Goal: Task Accomplishment & Management: Manage account settings

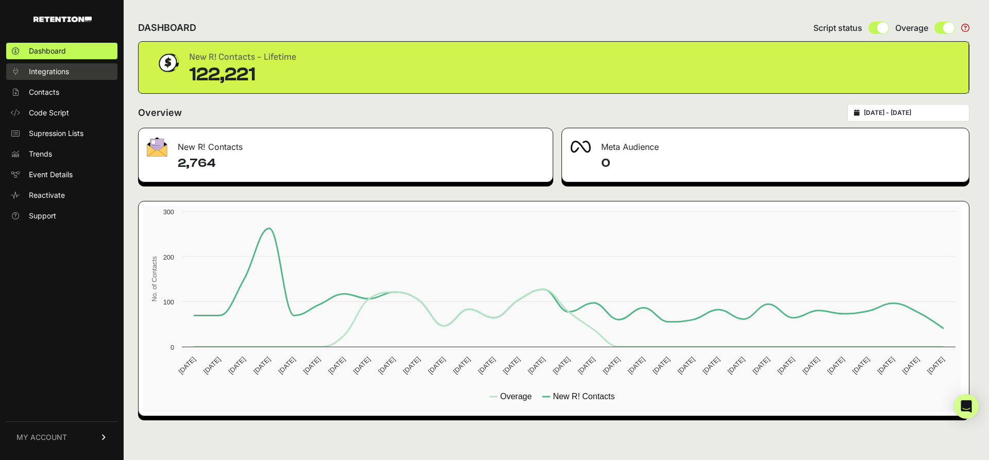
click at [44, 77] on span "Integrations" at bounding box center [49, 71] width 40 height 10
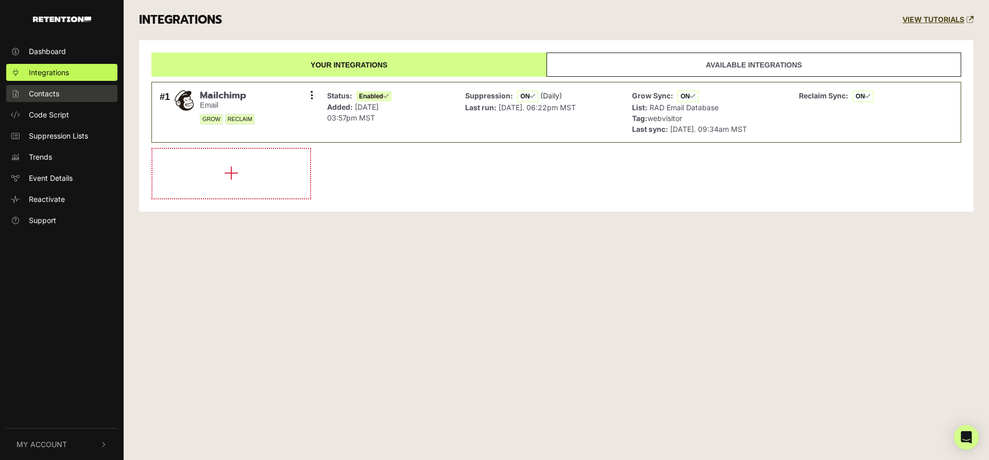
click at [39, 98] on span "Contacts" at bounding box center [44, 93] width 30 height 11
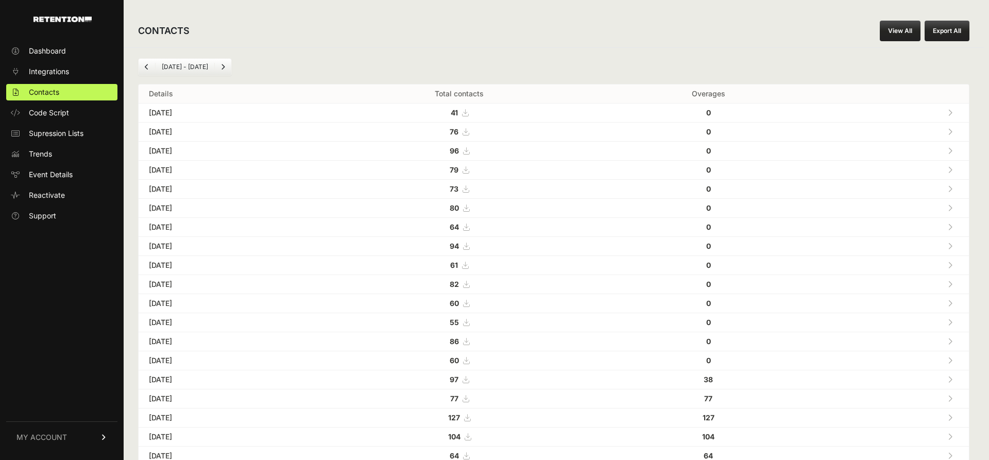
click at [41, 118] on span "Code Script" at bounding box center [49, 113] width 40 height 10
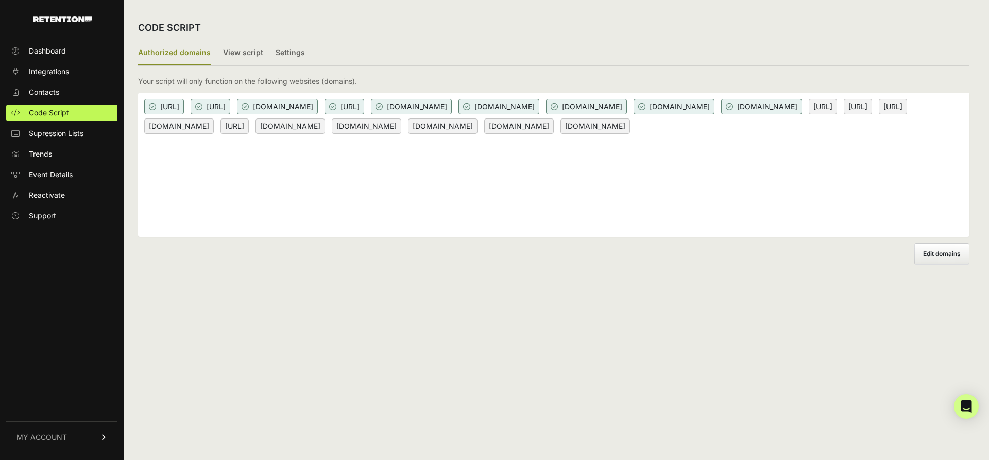
click at [163, 114] on span "[URL]" at bounding box center [164, 106] width 40 height 15
click at [178, 114] on span "[URL]" at bounding box center [164, 106] width 40 height 15
click at [305, 63] on label "Settings" at bounding box center [290, 53] width 29 height 24
click at [0, 0] on input "Settings" at bounding box center [0, 0] width 0 height 0
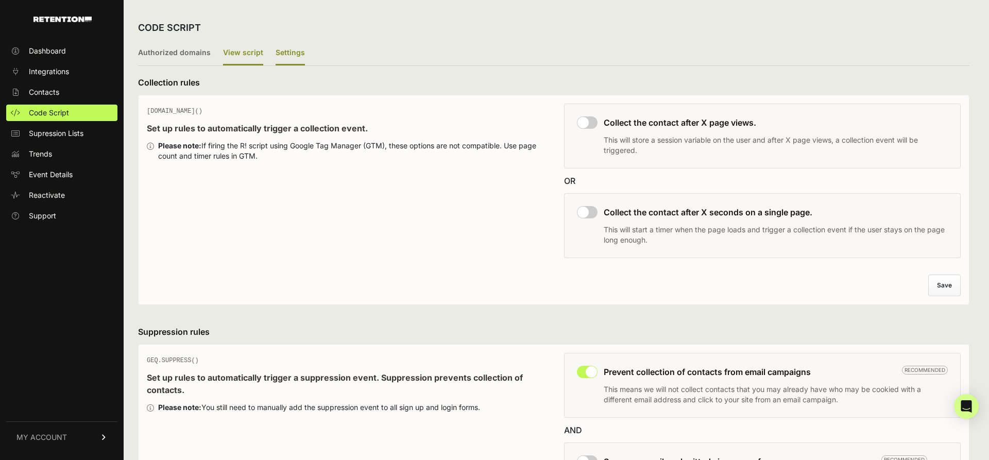
click at [263, 62] on label "View script" at bounding box center [243, 53] width 40 height 24
click at [0, 0] on input "View script" at bounding box center [0, 0] width 0 height 0
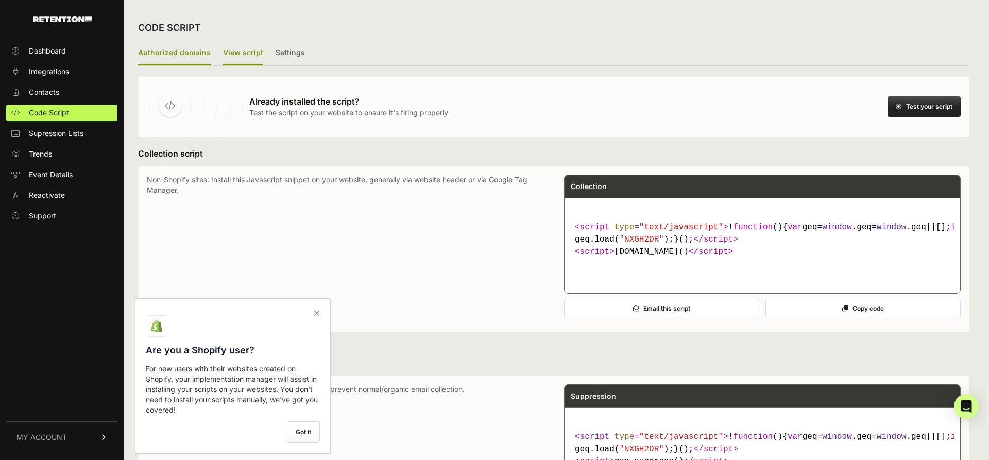
click at [164, 63] on label "Authorized domains" at bounding box center [174, 53] width 73 height 24
click at [0, 0] on input "Authorized domains" at bounding box center [0, 0] width 0 height 0
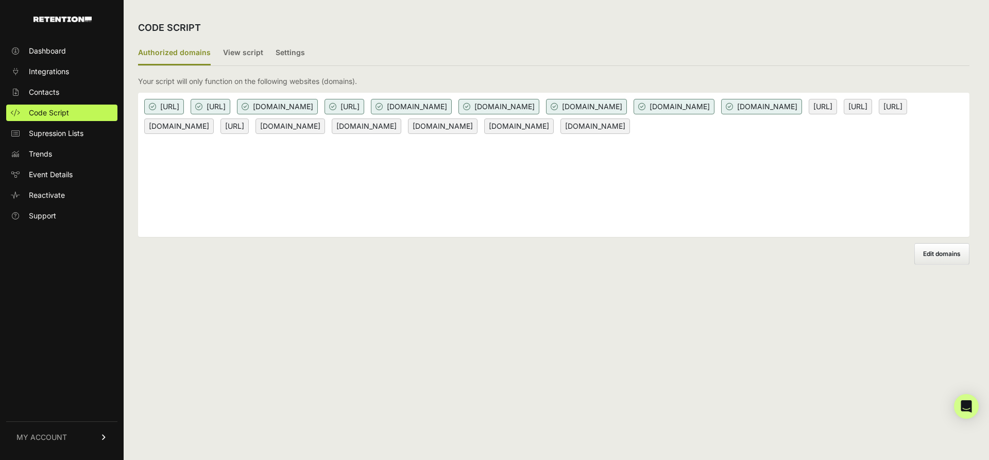
click at [165, 114] on span "[URL]" at bounding box center [164, 106] width 40 height 15
click at [272, 87] on p "Your script will only function on the following websites (domains)." at bounding box center [247, 81] width 219 height 10
click at [930, 258] on span "Edit domains" at bounding box center [943, 254] width 38 height 8
click at [926, 258] on span "Edit domains" at bounding box center [943, 254] width 38 height 8
click at [0, 0] on input "Add domain" at bounding box center [0, 0] width 0 height 0
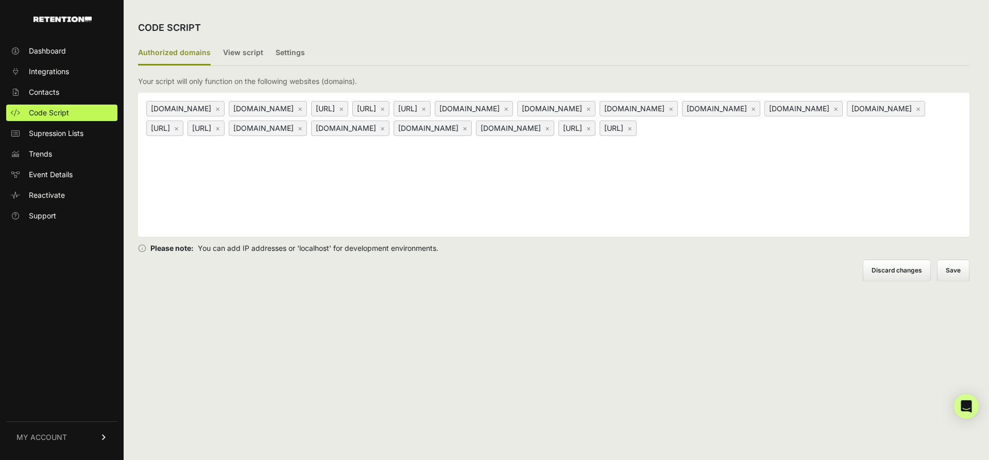
click at [348, 116] on div "[URL] ×" at bounding box center [329, 108] width 37 height 15
click at [619, 332] on div "CODE SCRIPT Authorized domains View script Settings 2/3 Install script View, in…" at bounding box center [554, 230] width 861 height 460
click at [263, 64] on label "View script" at bounding box center [243, 53] width 40 height 24
click at [0, 0] on input "View script" at bounding box center [0, 0] width 0 height 0
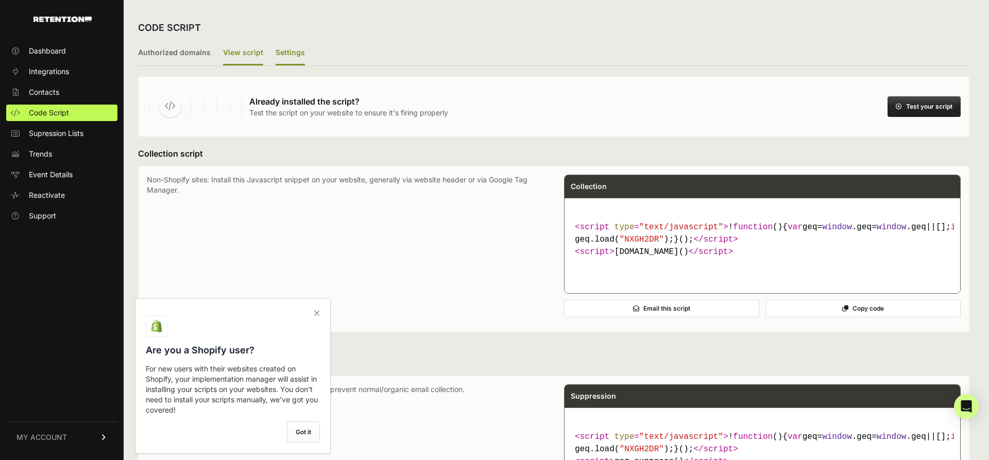
click at [305, 56] on label "Settings" at bounding box center [290, 53] width 29 height 24
click at [0, 0] on input "Settings" at bounding box center [0, 0] width 0 height 0
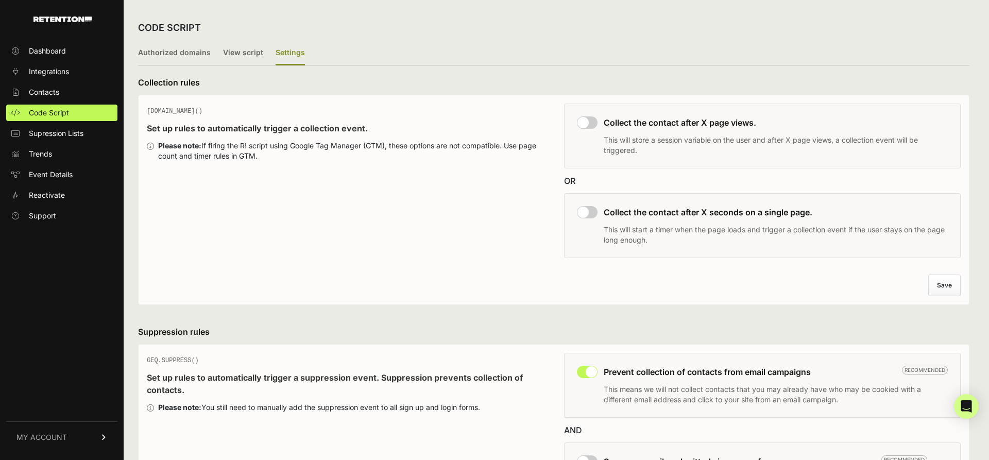
click at [55, 429] on link "MY ACCOUNT" at bounding box center [61, 437] width 111 height 31
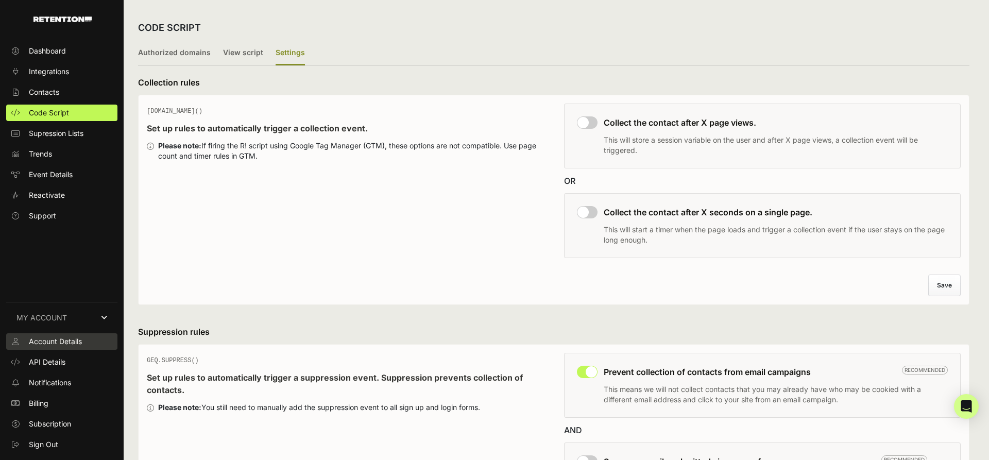
click at [75, 337] on span "Account Details" at bounding box center [55, 342] width 53 height 10
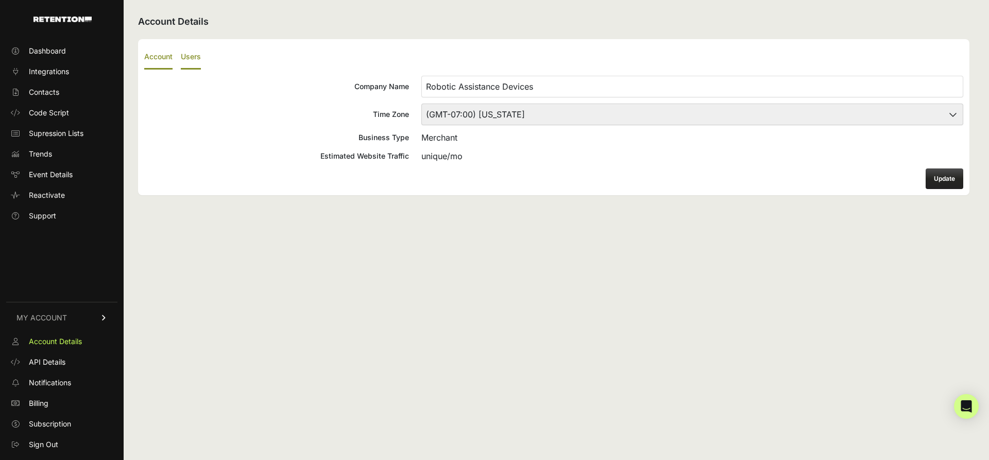
click at [200, 68] on label "Users" at bounding box center [191, 57] width 20 height 24
click at [0, 0] on input "Users" at bounding box center [0, 0] width 0 height 0
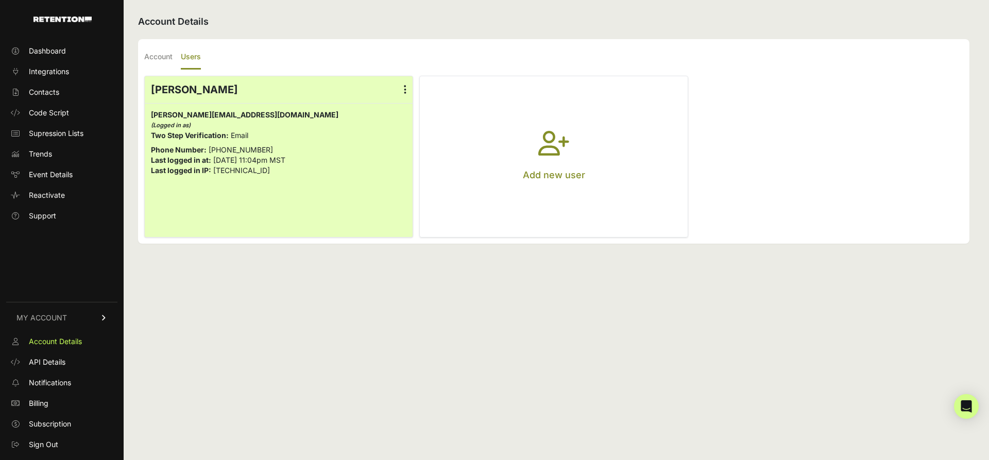
click at [591, 142] on button "Add new user" at bounding box center [554, 156] width 268 height 161
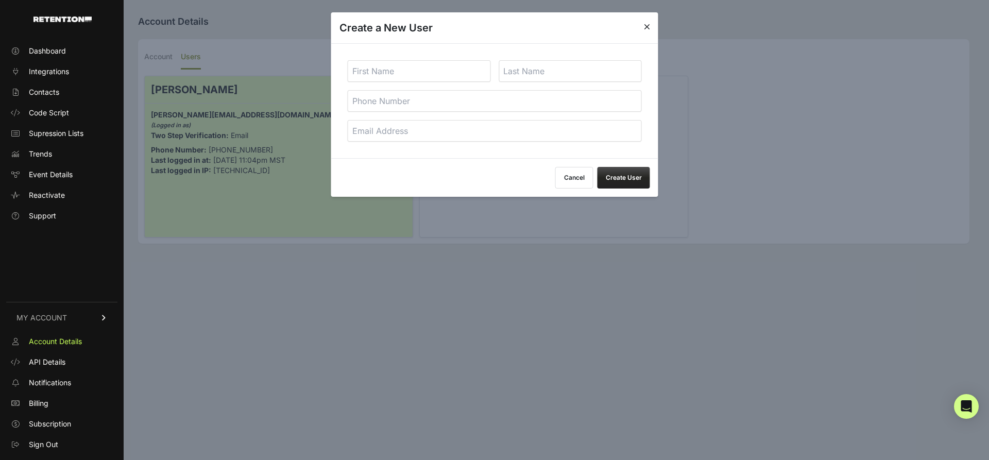
click at [429, 70] on input "text" at bounding box center [419, 71] width 143 height 22
click at [420, 82] on input "text" at bounding box center [419, 71] width 143 height 22
type input "David"
type input "marsh"
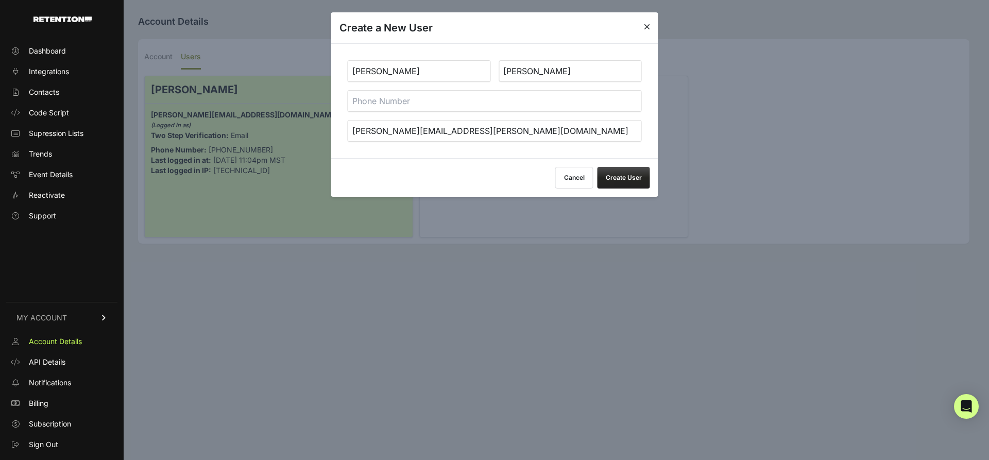
type input "david.marsh@radsecurity.com"
click at [511, 79] on input "marsh" at bounding box center [570, 71] width 143 height 22
click at [506, 78] on input "marsh" at bounding box center [570, 71] width 143 height 22
type input "Marsh"
click at [474, 187] on div "Cancel Create User" at bounding box center [494, 177] width 327 height 39
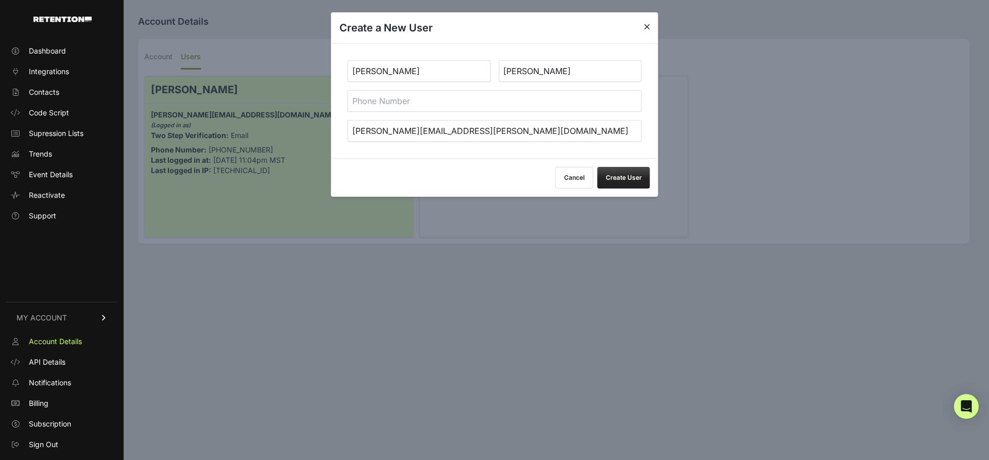
click at [643, 189] on button "Create User" at bounding box center [624, 178] width 53 height 22
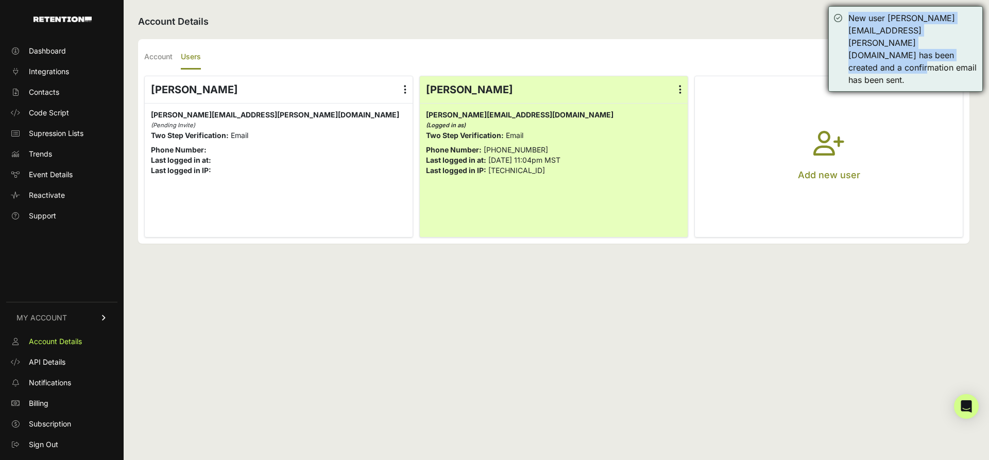
drag, startPoint x: 847, startPoint y: 14, endPoint x: 913, endPoint y: 83, distance: 94.8
click at [913, 83] on div "New user david.marsh@radsecurity.com has been created and a confirmation email …" at bounding box center [906, 49] width 155 height 86
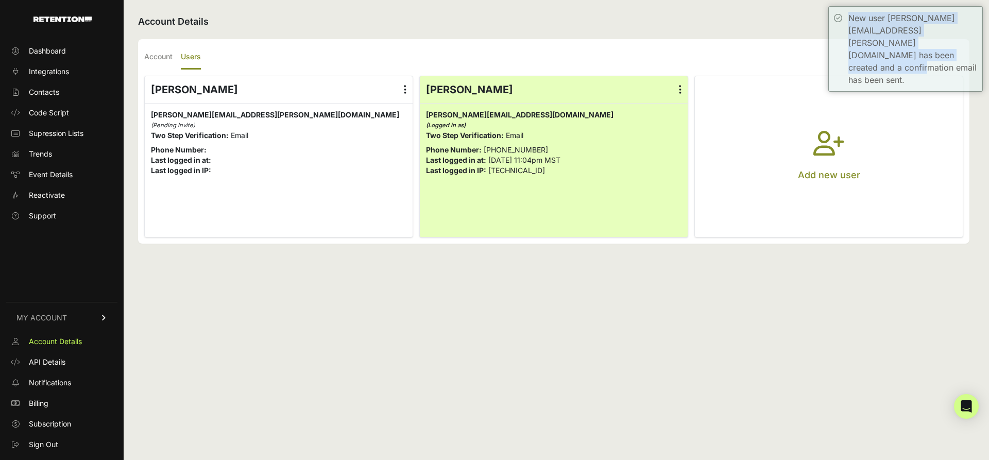
copy div "New user david.marsh@radsecurity.com has been created and a confirmation email …"
